Goal: Information Seeking & Learning: Check status

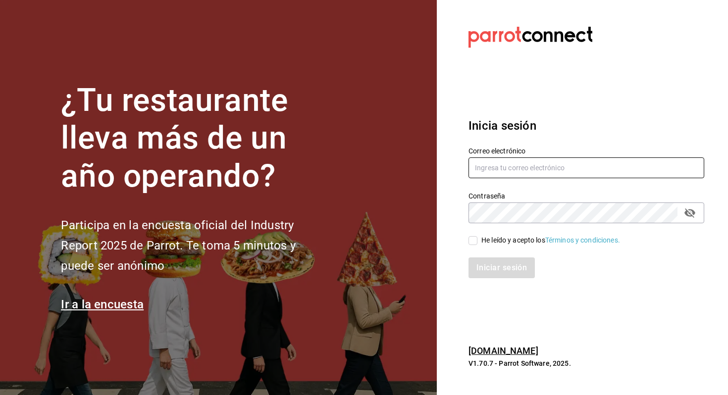
click at [540, 164] on input "text" at bounding box center [586, 167] width 236 height 21
type input "[EMAIL_ADDRESS][DOMAIN_NAME]"
click at [472, 242] on input "He leído y acepto los Términos y condiciones." at bounding box center [472, 240] width 9 height 9
checkbox input "true"
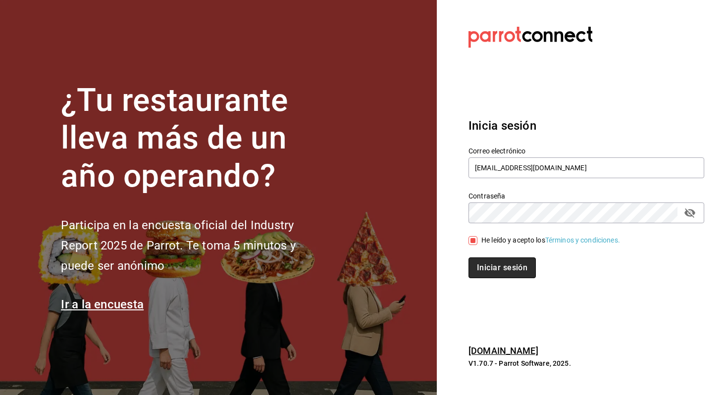
click at [486, 274] on button "Iniciar sesión" at bounding box center [501, 268] width 67 height 21
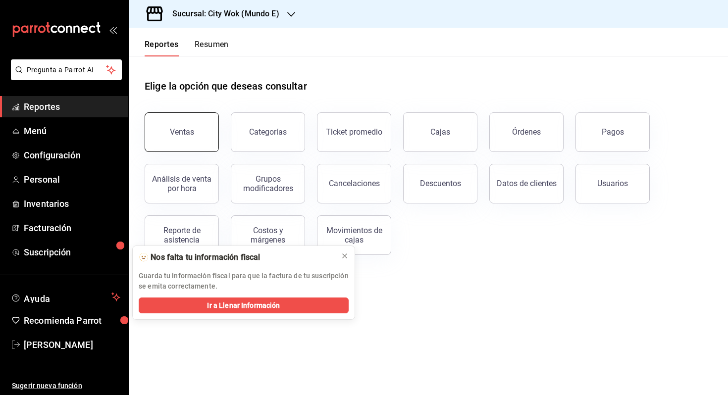
click at [194, 125] on button "Ventas" at bounding box center [182, 132] width 74 height 40
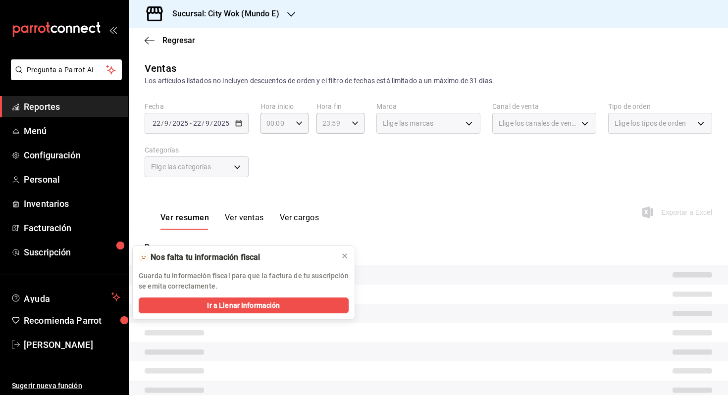
click at [152, 34] on div "Regresar" at bounding box center [428, 40] width 599 height 25
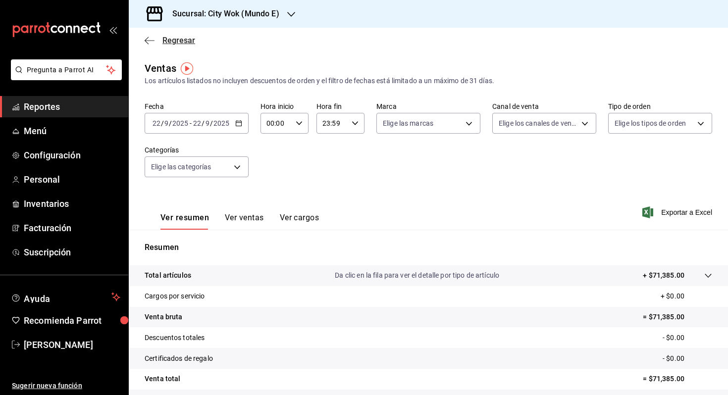
click at [145, 41] on icon "button" at bounding box center [150, 40] width 10 height 9
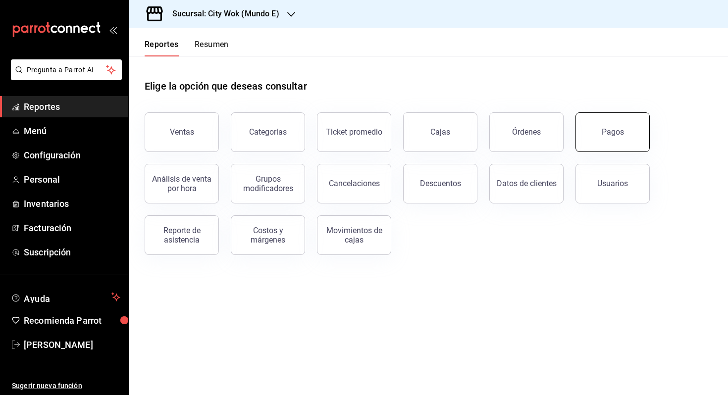
click at [584, 145] on button "Pagos" at bounding box center [612, 132] width 74 height 40
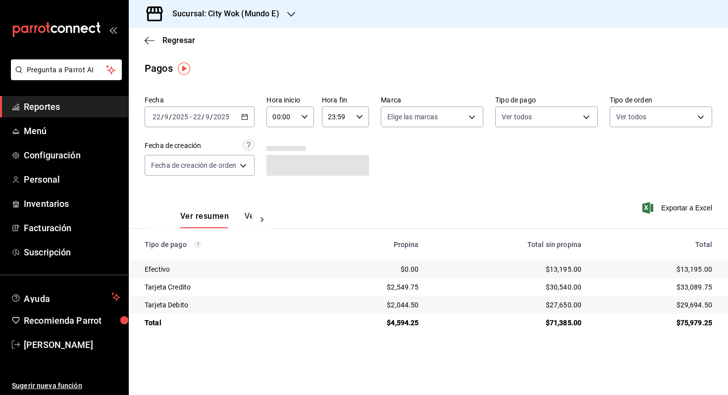
click at [248, 118] on icon "button" at bounding box center [244, 116] width 7 height 7
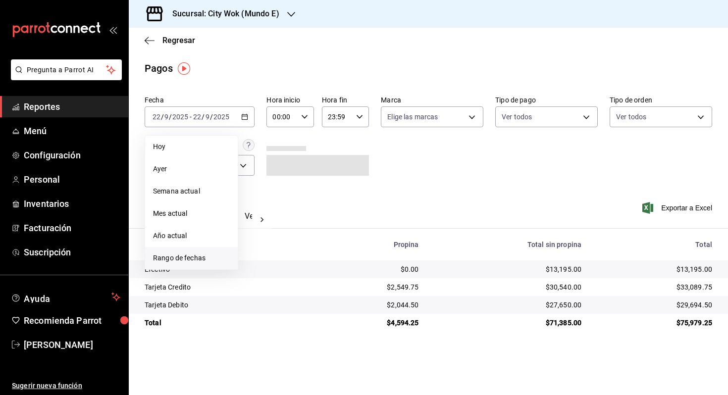
click at [193, 254] on span "Rango de fechas" at bounding box center [191, 258] width 77 height 10
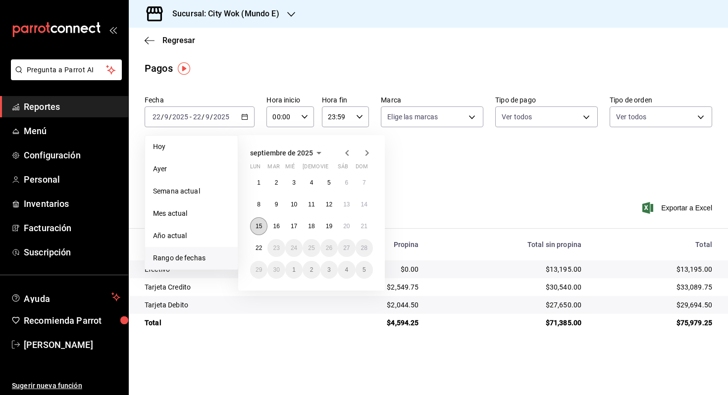
click at [260, 230] on button "15" at bounding box center [258, 226] width 17 height 18
click at [369, 230] on button "21" at bounding box center [364, 226] width 17 height 18
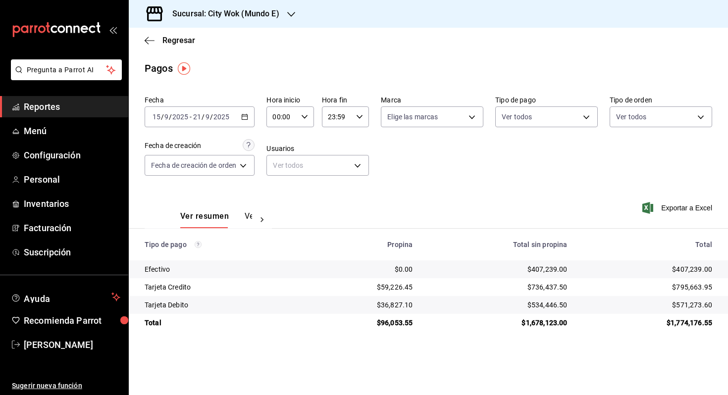
click at [247, 118] on icon "button" at bounding box center [244, 116] width 7 height 7
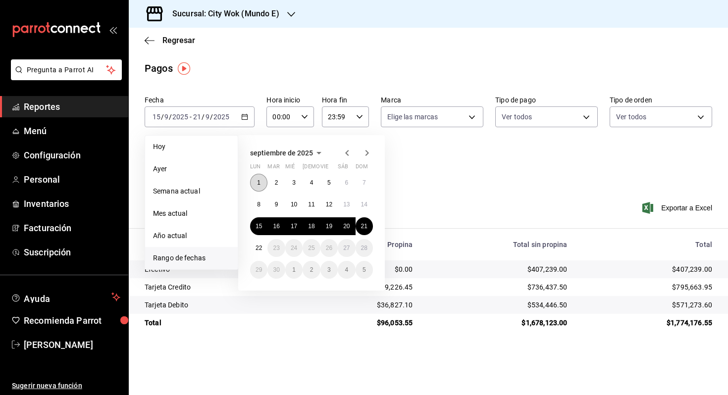
click at [260, 180] on button "1" at bounding box center [258, 183] width 17 height 18
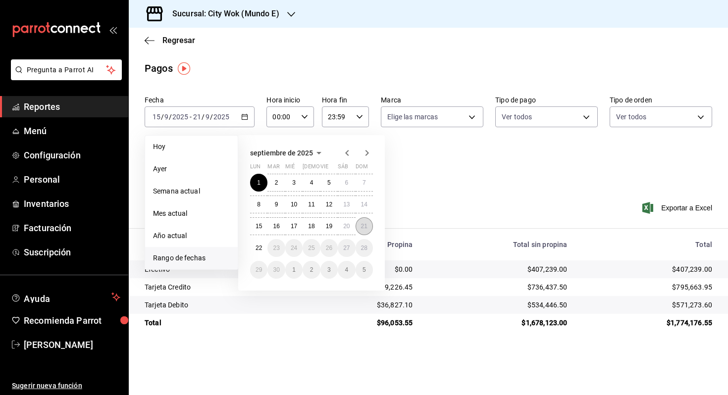
click at [363, 229] on abbr "21" at bounding box center [364, 226] width 6 height 7
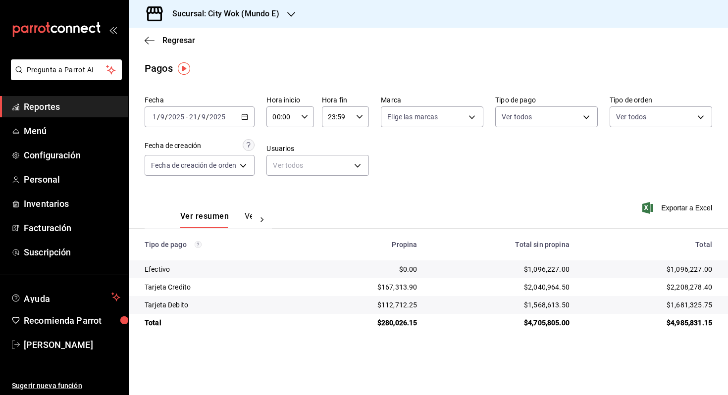
click at [261, 15] on h3 "Sucursal: City Wok (Mundo E)" at bounding box center [221, 14] width 115 height 12
click at [224, 62] on div "City Wok (Tepeyac)" at bounding box center [203, 65] width 133 height 10
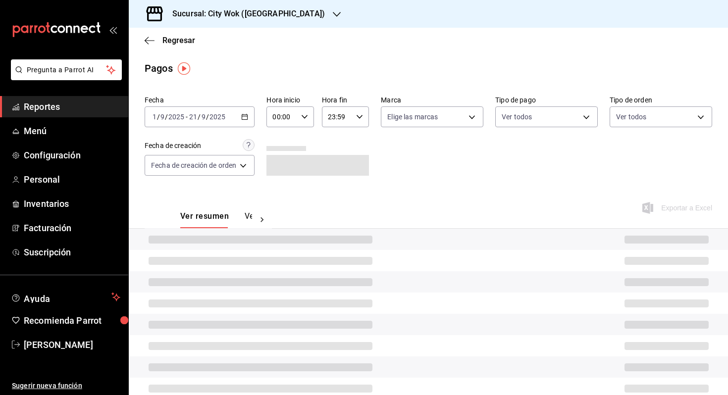
click at [247, 122] on div "2025-09-01 1 / 9 / 2025 - 2025-09-21 21 / 9 / 2025" at bounding box center [200, 116] width 110 height 21
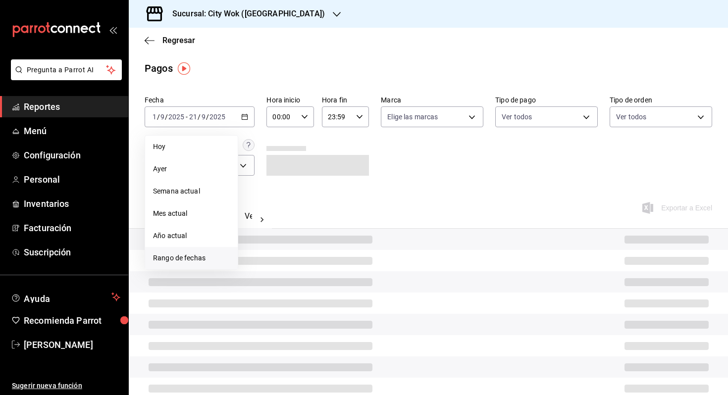
click at [188, 253] on span "Rango de fechas" at bounding box center [191, 258] width 77 height 10
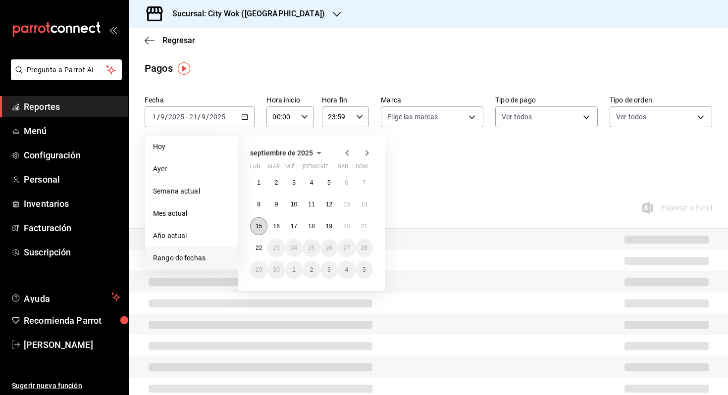
click at [260, 224] on abbr "15" at bounding box center [259, 226] width 6 height 7
click at [361, 230] on button "21" at bounding box center [364, 226] width 17 height 18
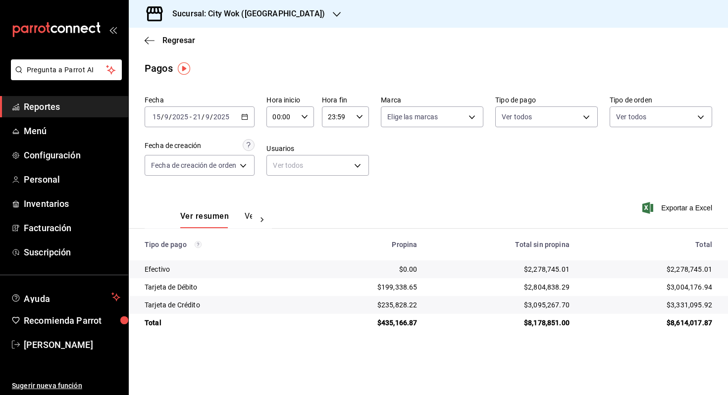
click at [250, 115] on div "2025-09-15 15 / 9 / 2025 - 2025-09-21 21 / 9 / 2025" at bounding box center [200, 116] width 110 height 21
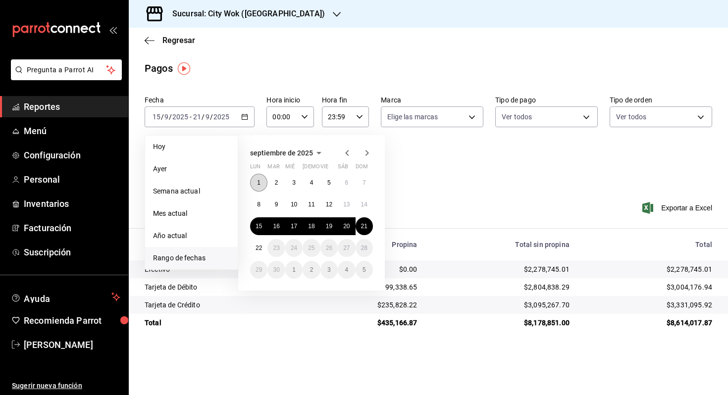
click at [258, 183] on abbr "1" at bounding box center [258, 182] width 3 height 7
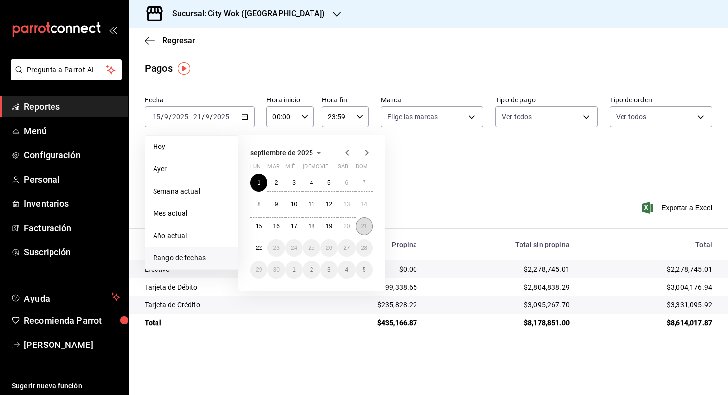
click at [362, 226] on abbr "21" at bounding box center [364, 226] width 6 height 7
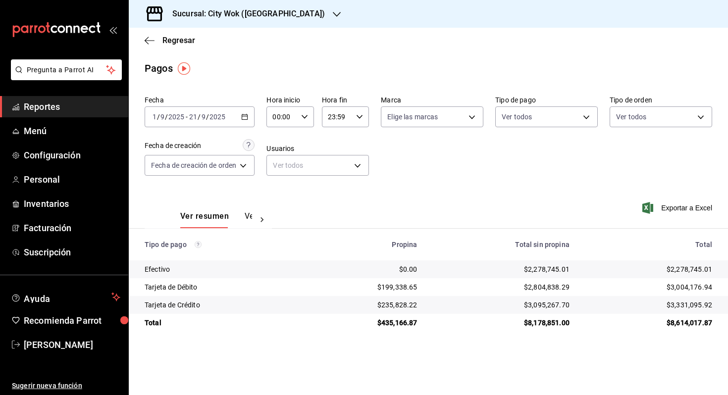
click at [259, 112] on div "Fecha 2025-09-01 1 / 9 / 2025 - 2025-09-21 21 / 9 / 2025 Hora inicio 00:00 Hora…" at bounding box center [429, 140] width 568 height 96
click at [252, 114] on div "2025-09-01 1 / 9 / 2025 - 2025-09-21 21 / 9 / 2025" at bounding box center [200, 116] width 110 height 21
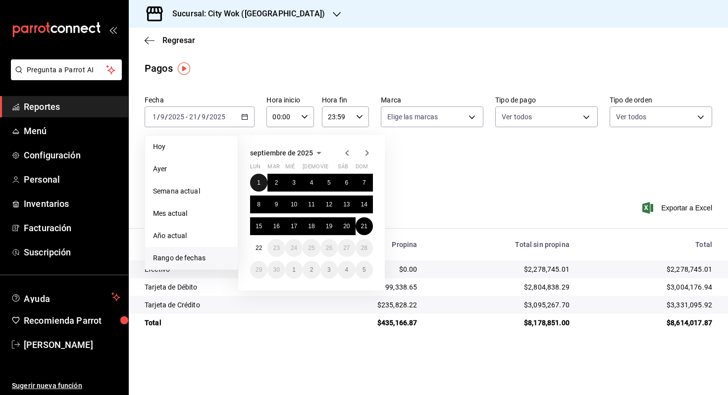
click at [261, 183] on button "1" at bounding box center [258, 183] width 17 height 18
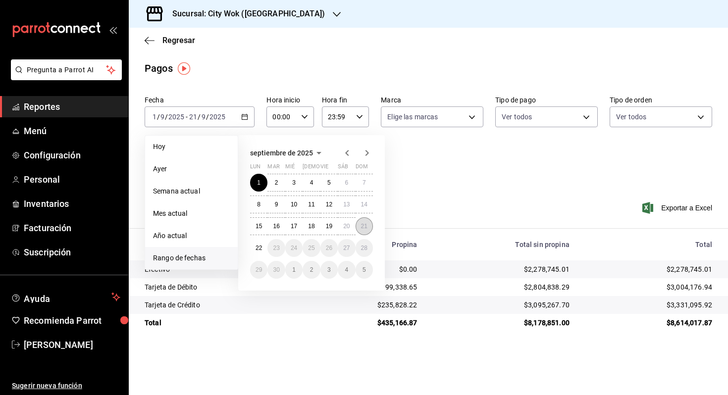
click at [360, 229] on button "21" at bounding box center [364, 226] width 17 height 18
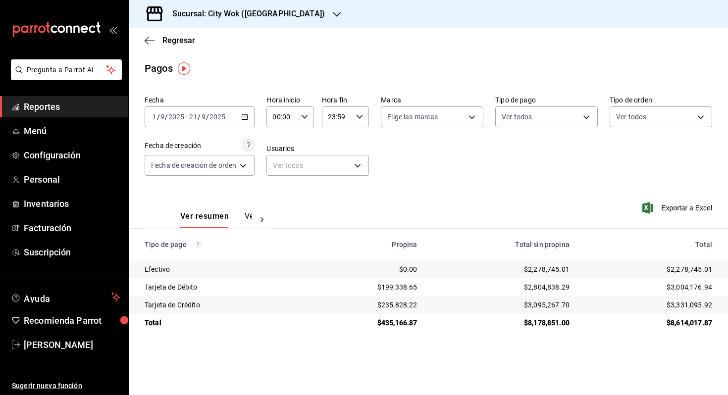
click at [248, 120] on icon "button" at bounding box center [244, 116] width 7 height 7
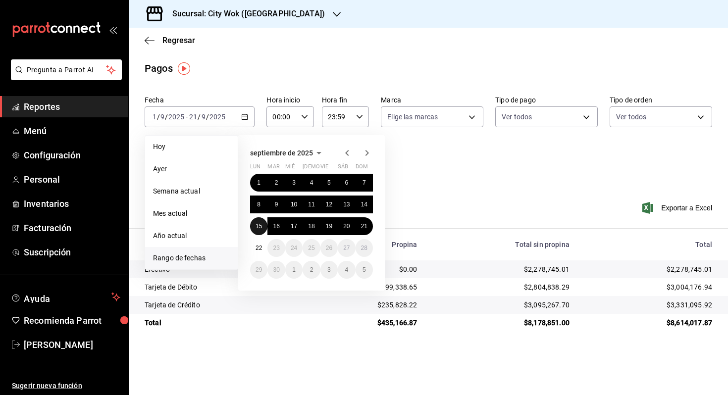
click at [255, 225] on button "15" at bounding box center [258, 226] width 17 height 18
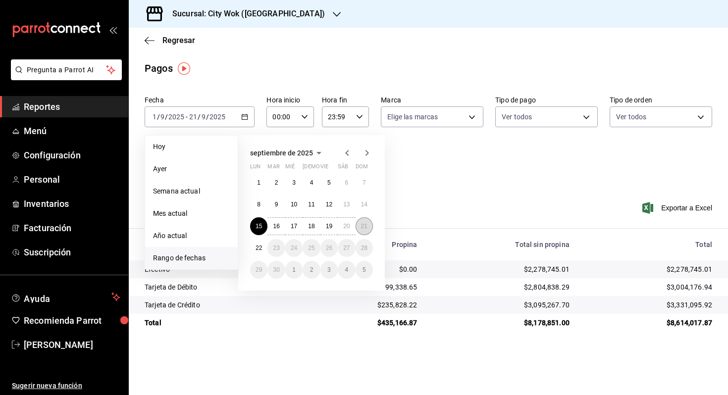
click at [364, 229] on abbr "21" at bounding box center [364, 226] width 6 height 7
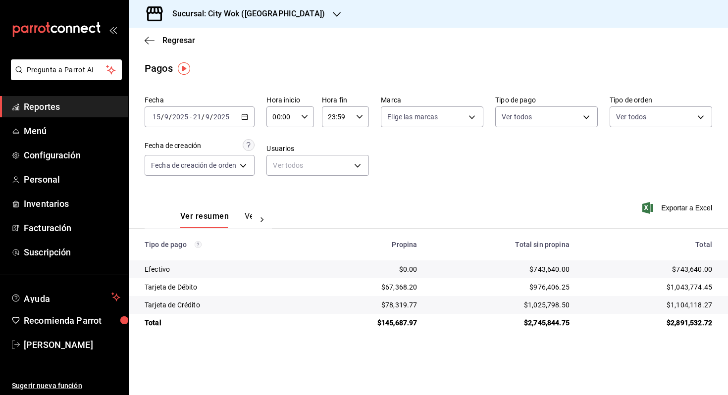
click at [248, 114] on icon "button" at bounding box center [244, 116] width 7 height 7
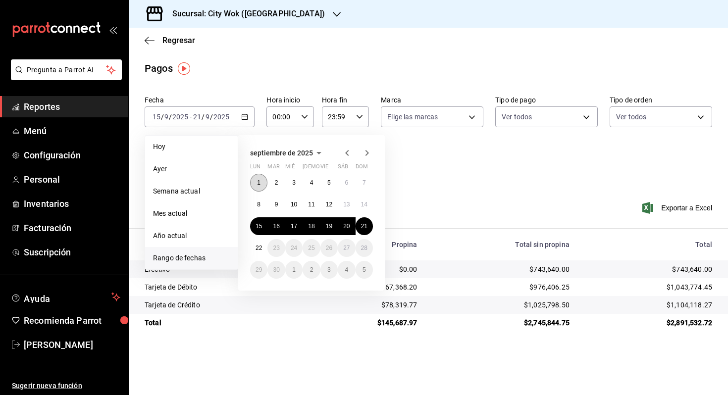
click at [260, 178] on button "1" at bounding box center [258, 183] width 17 height 18
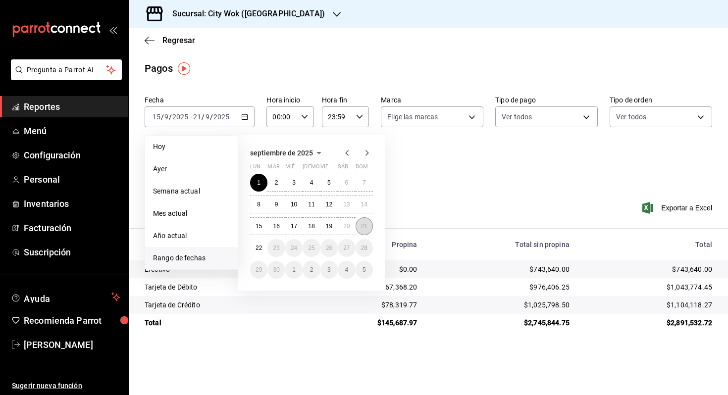
click at [364, 232] on button "21" at bounding box center [364, 226] width 17 height 18
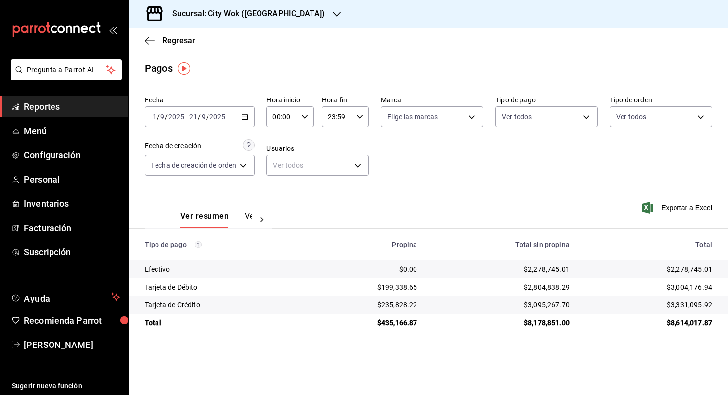
click at [74, 114] on link "Reportes" at bounding box center [64, 106] width 128 height 21
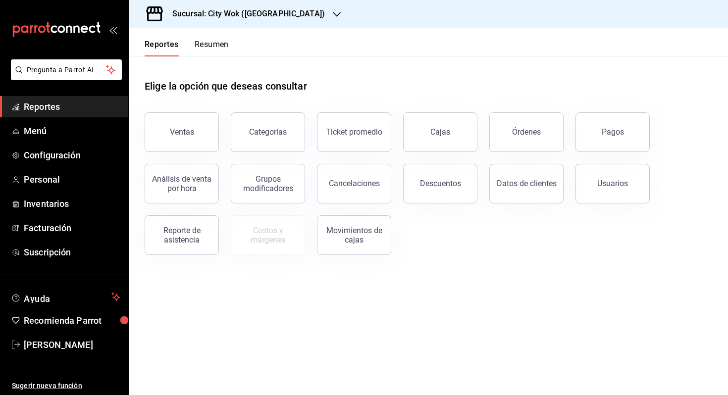
click at [221, 41] on button "Resumen" at bounding box center [212, 48] width 34 height 17
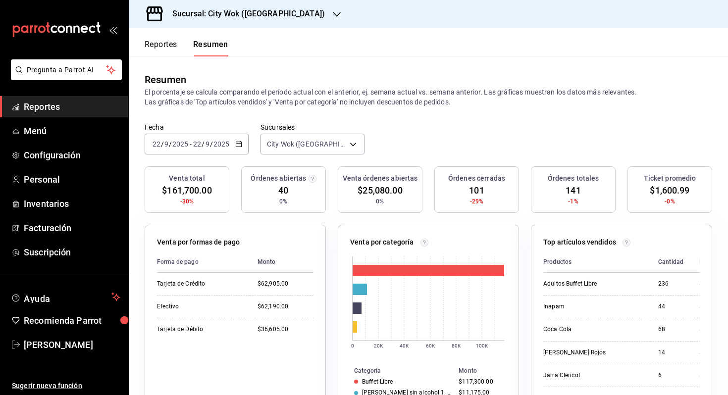
click at [236, 146] on icon "button" at bounding box center [238, 144] width 7 height 7
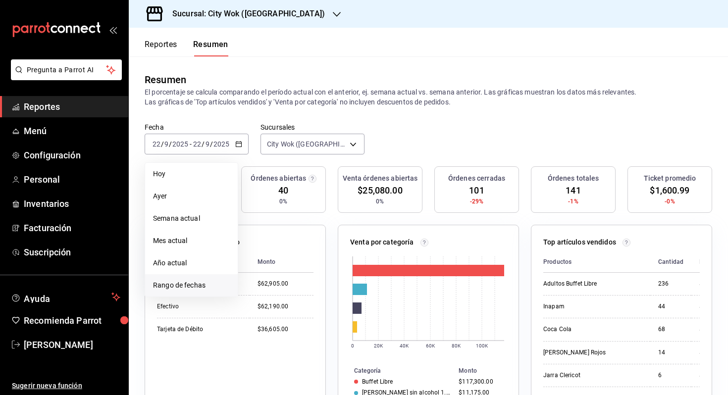
click at [169, 280] on span "Rango de fechas" at bounding box center [191, 285] width 77 height 10
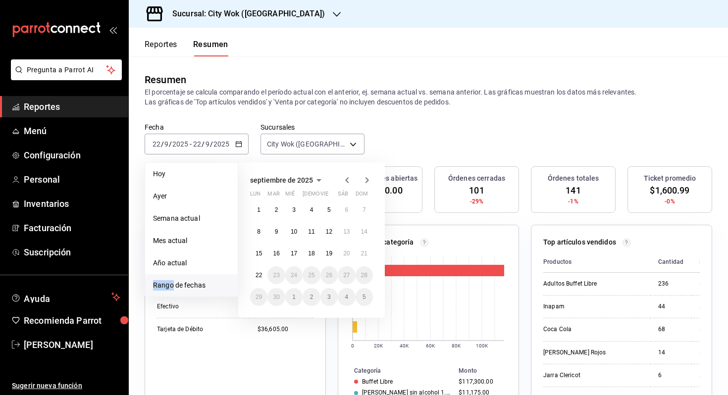
click at [169, 280] on span "Rango de fechas" at bounding box center [191, 285] width 77 height 10
click at [258, 250] on abbr "15" at bounding box center [259, 253] width 6 height 7
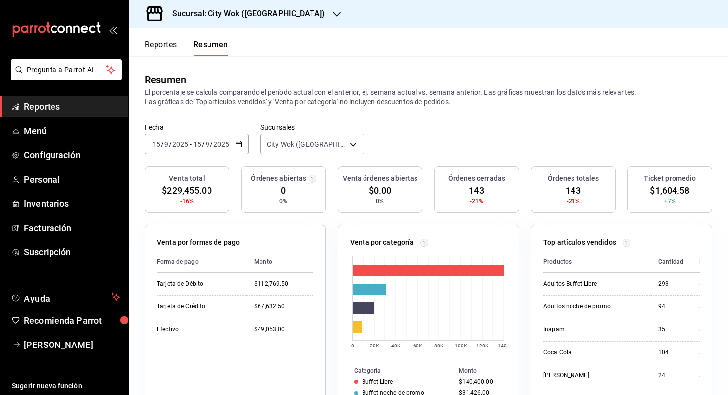
click at [243, 144] on div "2025-09-15 15 / 9 / 2025 - 2025-09-15 15 / 9 / 2025" at bounding box center [197, 144] width 104 height 21
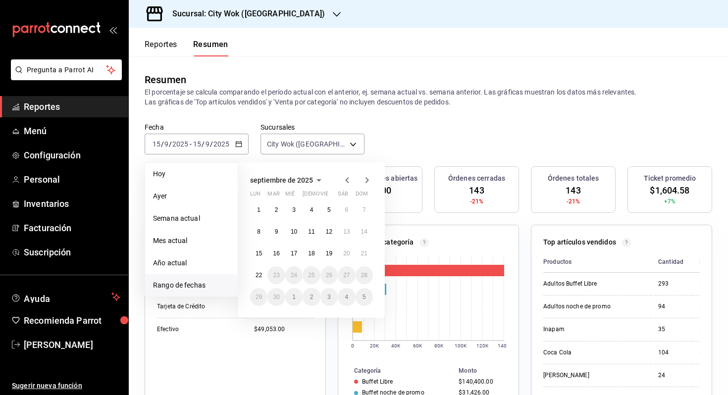
click at [259, 9] on h3 "Sucursal: City Wok (Tepeyac)" at bounding box center [244, 14] width 160 height 12
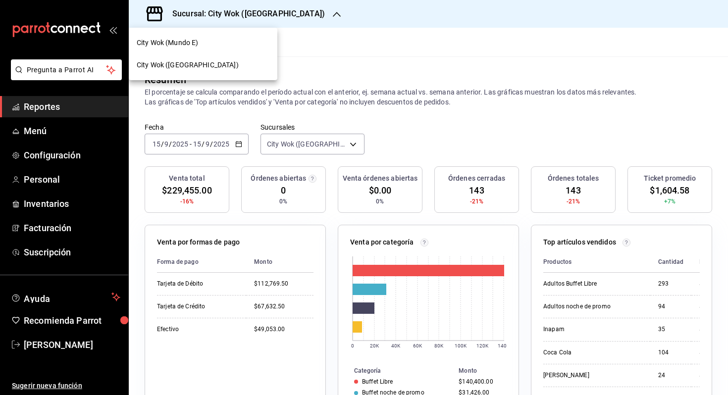
click at [246, 53] on div "City Wok (Mundo E)" at bounding box center [203, 43] width 149 height 22
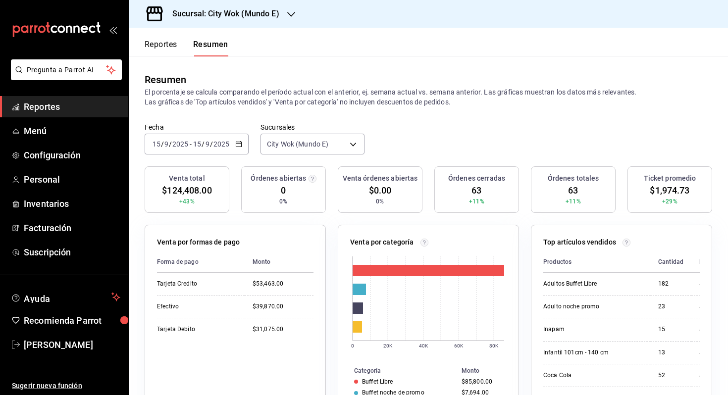
click at [239, 144] on icon "button" at bounding box center [238, 144] width 7 height 7
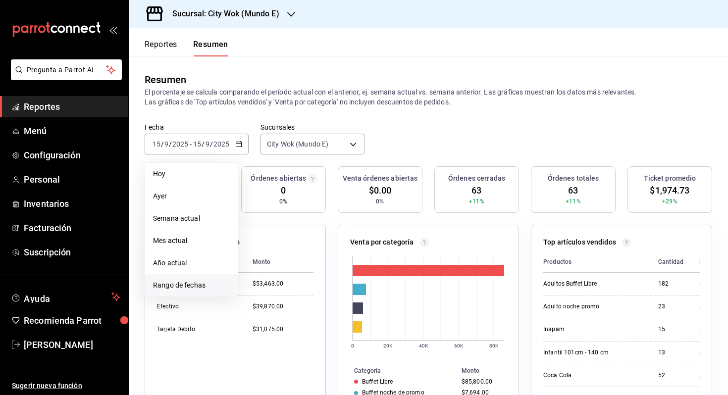
click at [202, 285] on span "Rango de fechas" at bounding box center [191, 285] width 77 height 10
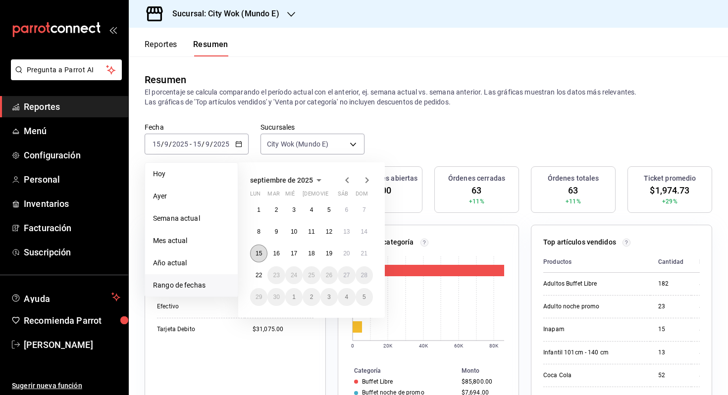
click at [262, 256] on button "15" at bounding box center [258, 254] width 17 height 18
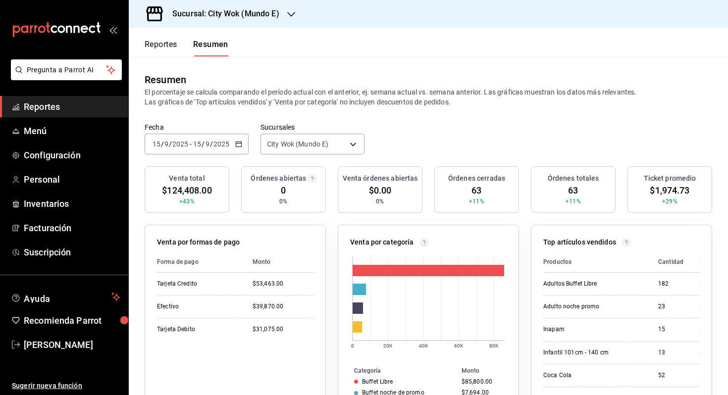
click at [244, 143] on div "2025-09-15 15 / 9 / 2025 - 2025-09-15 15 / 9 / 2025" at bounding box center [197, 144] width 104 height 21
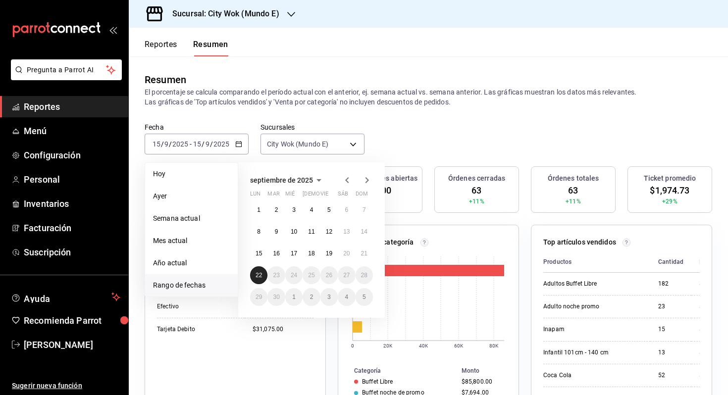
click at [255, 276] on button "22" at bounding box center [258, 275] width 17 height 18
click at [255, 277] on button "22" at bounding box center [258, 275] width 17 height 18
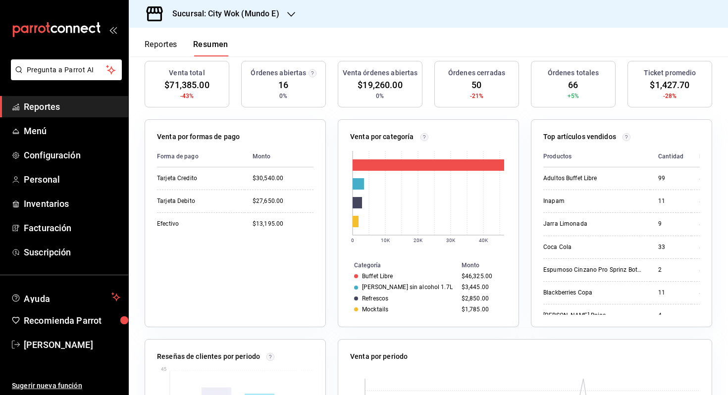
scroll to position [119, 0]
